Goal: Task Accomplishment & Management: Manage account settings

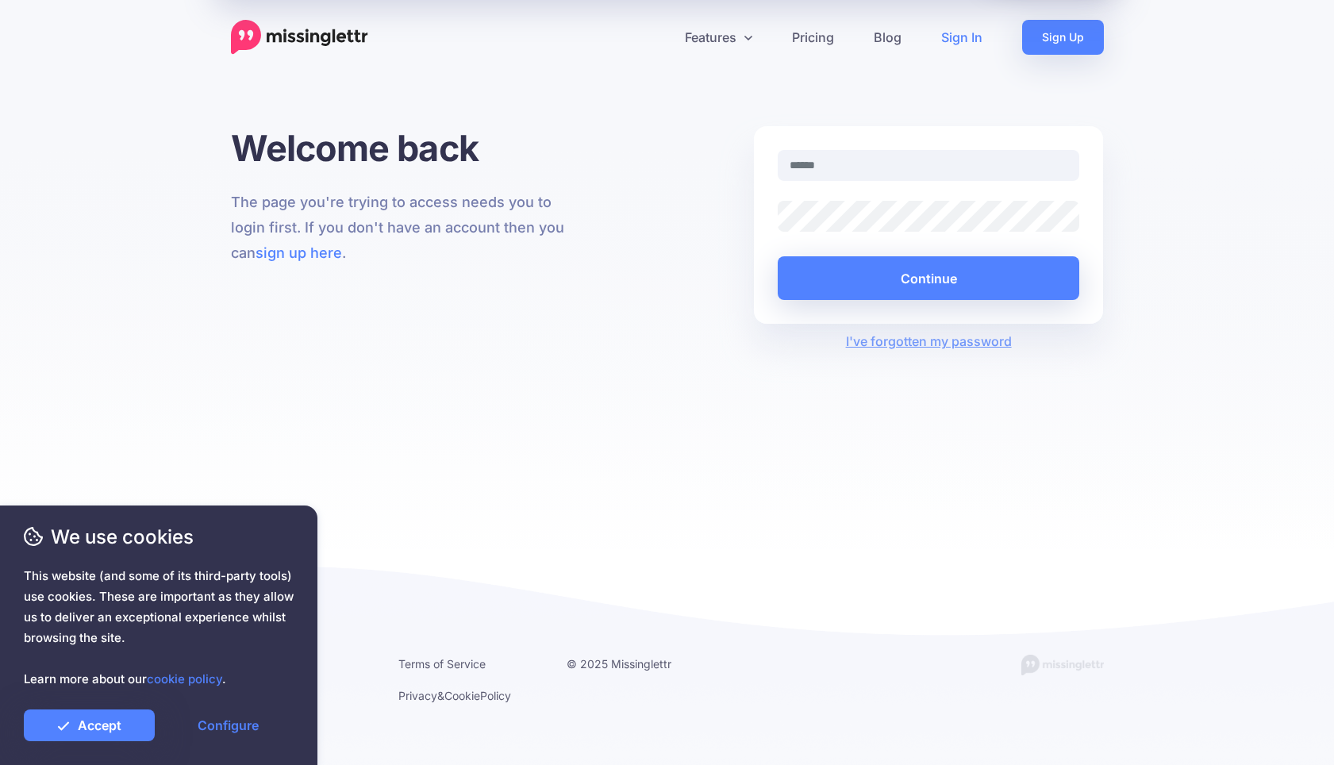
type input "**********"
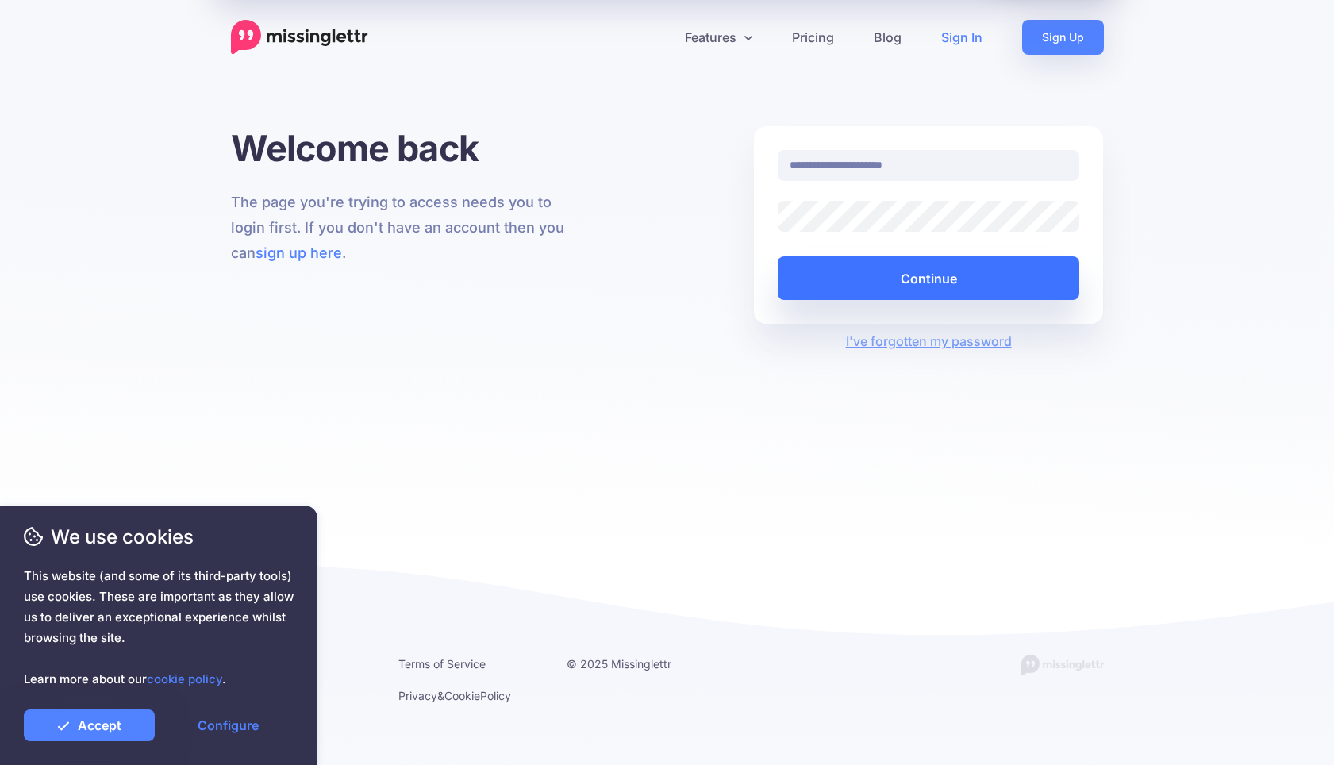
click at [874, 277] on button "Continue" at bounding box center [929, 278] width 302 height 44
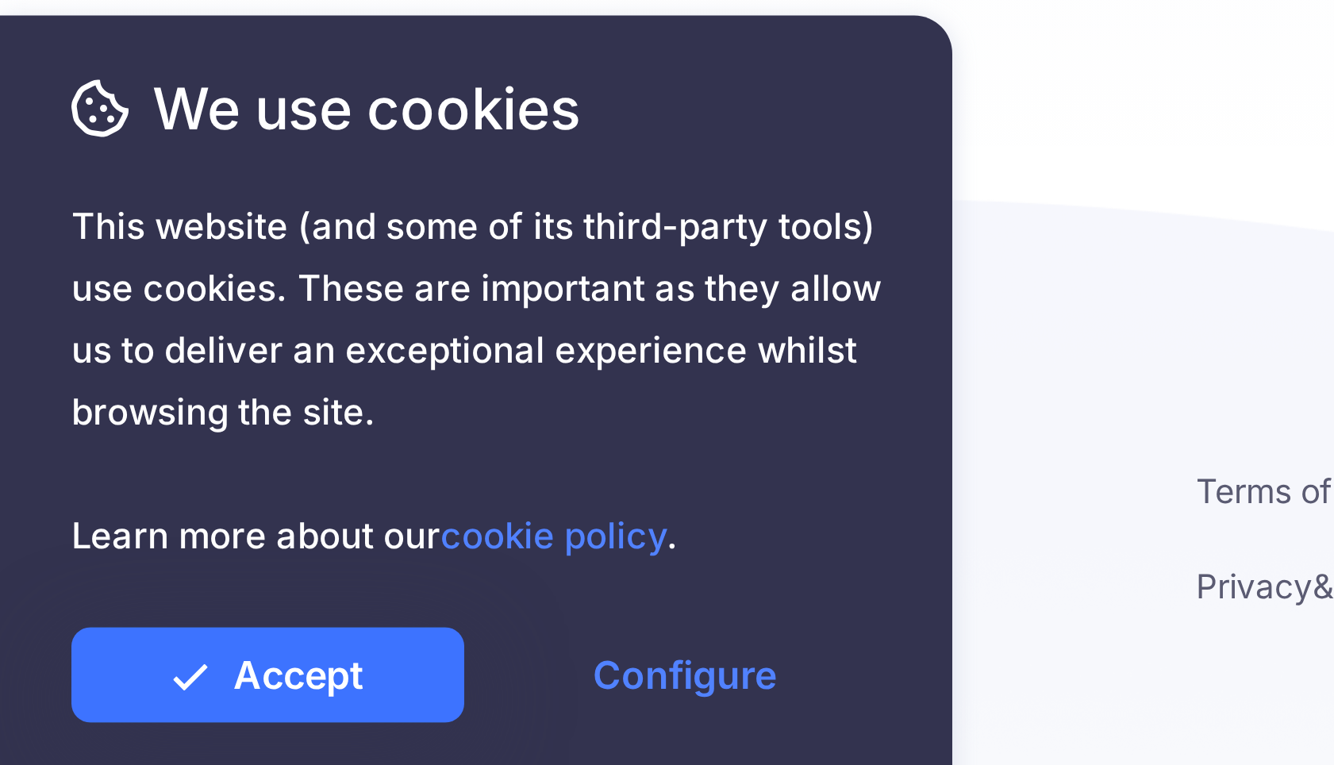
click at [61, 722] on icon at bounding box center [63, 725] width 13 height 13
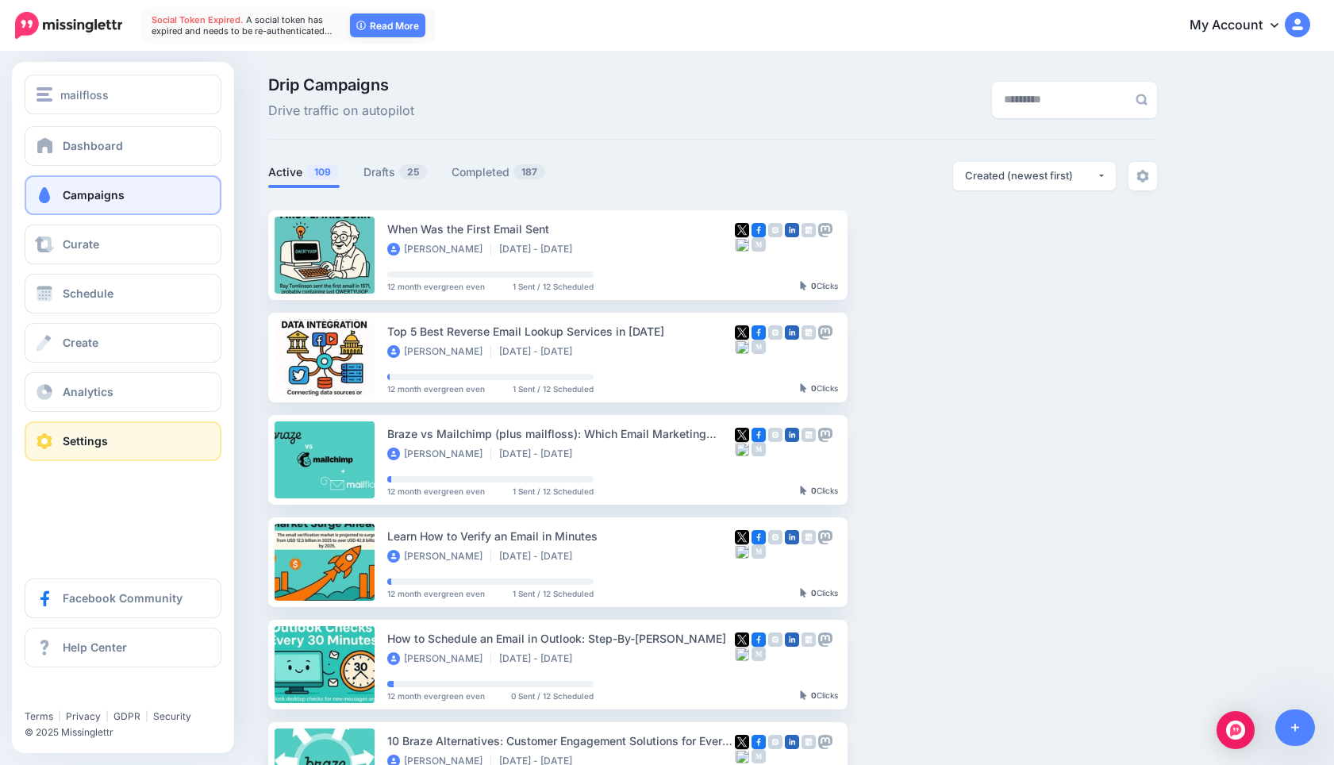
click at [46, 446] on span at bounding box center [44, 441] width 21 height 16
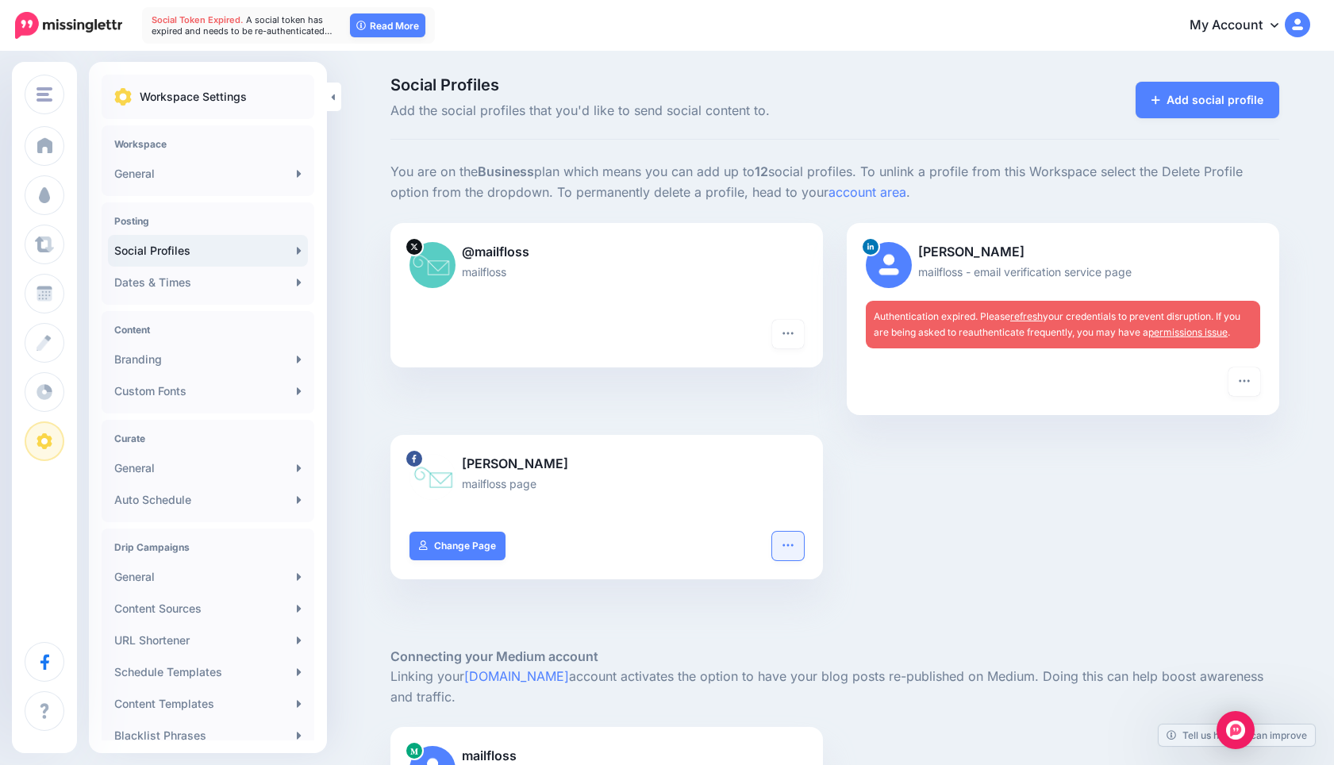
click at [790, 545] on icon "button" at bounding box center [788, 545] width 13 height 13
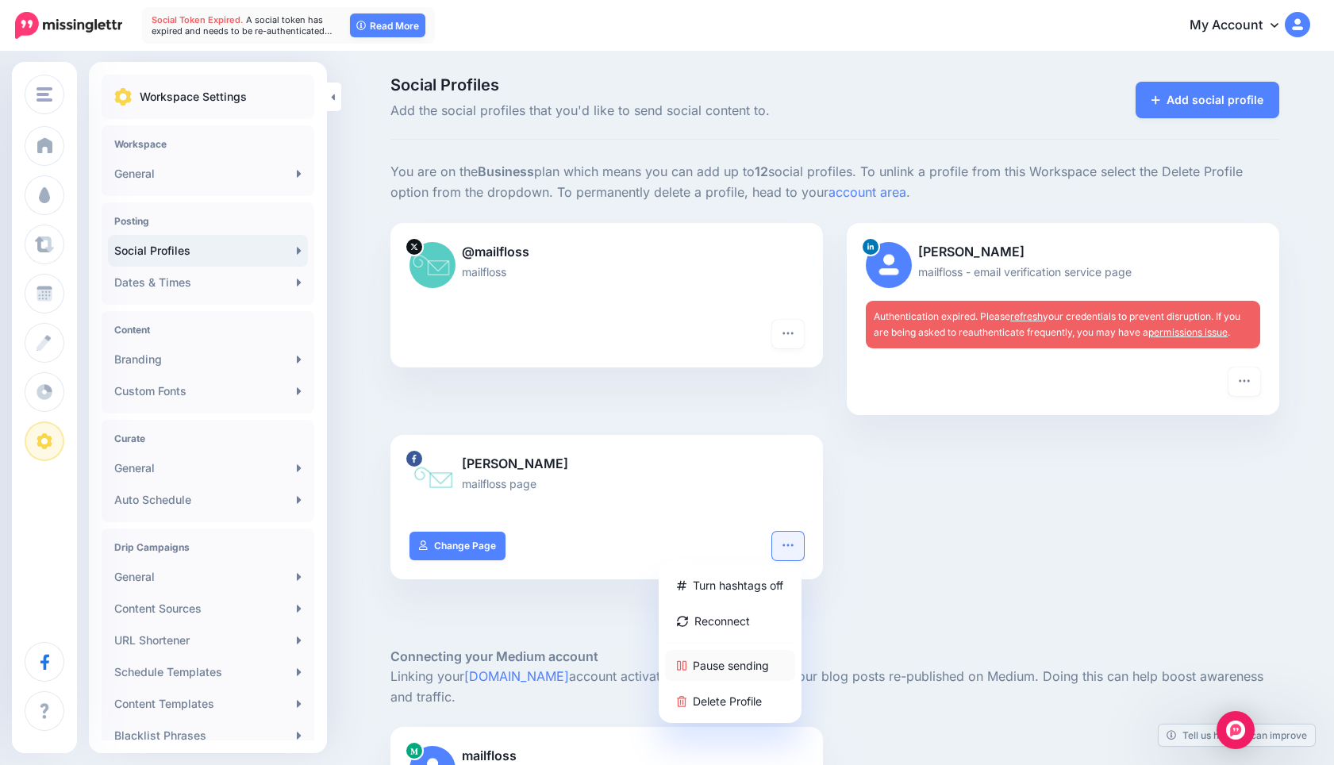
click at [754, 663] on link "Pause sending" at bounding box center [730, 665] width 130 height 31
click at [903, 564] on div "@mailfloss mailfloss Turn hashtags off Reconnect Pause sending Delete Profile ." at bounding box center [835, 411] width 913 height 376
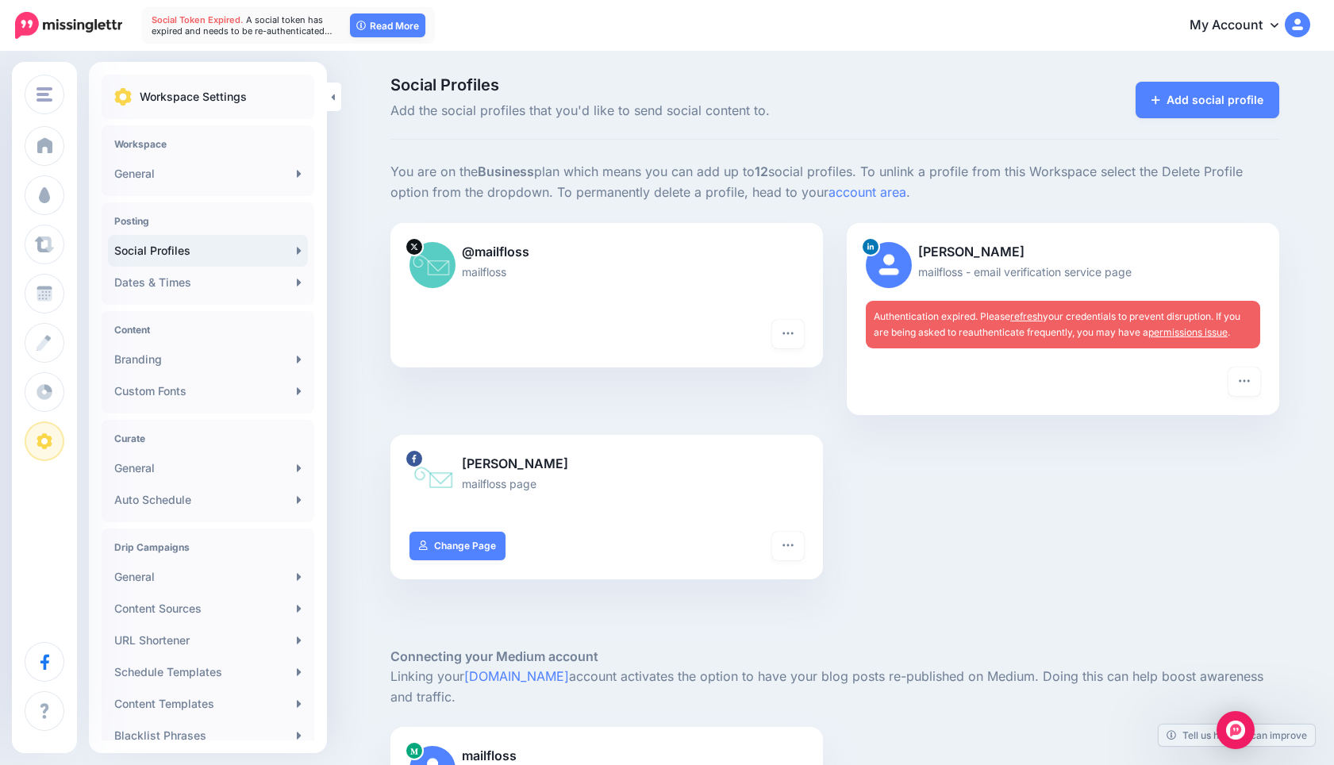
click at [1028, 319] on link "refresh" at bounding box center [1026, 316] width 33 height 12
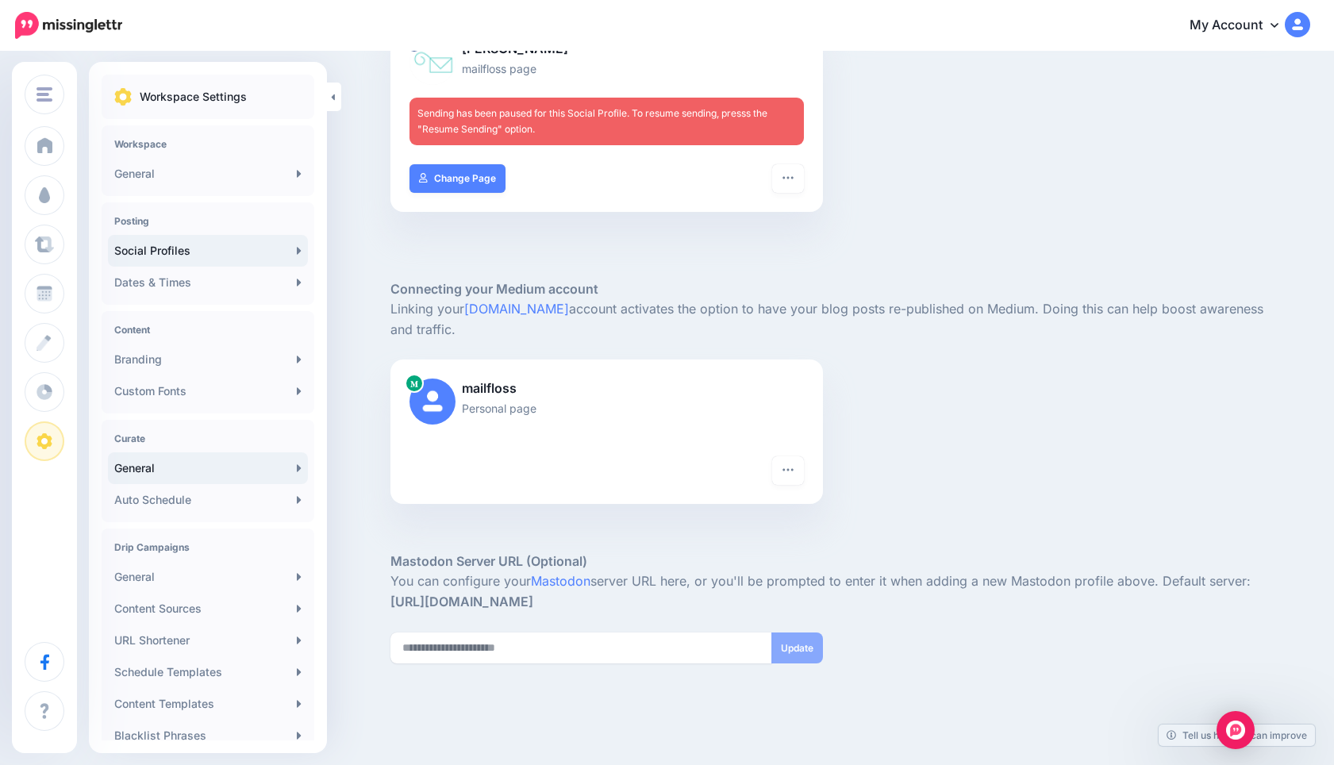
scroll to position [484, 0]
